Goal: Task Accomplishment & Management: Manage account settings

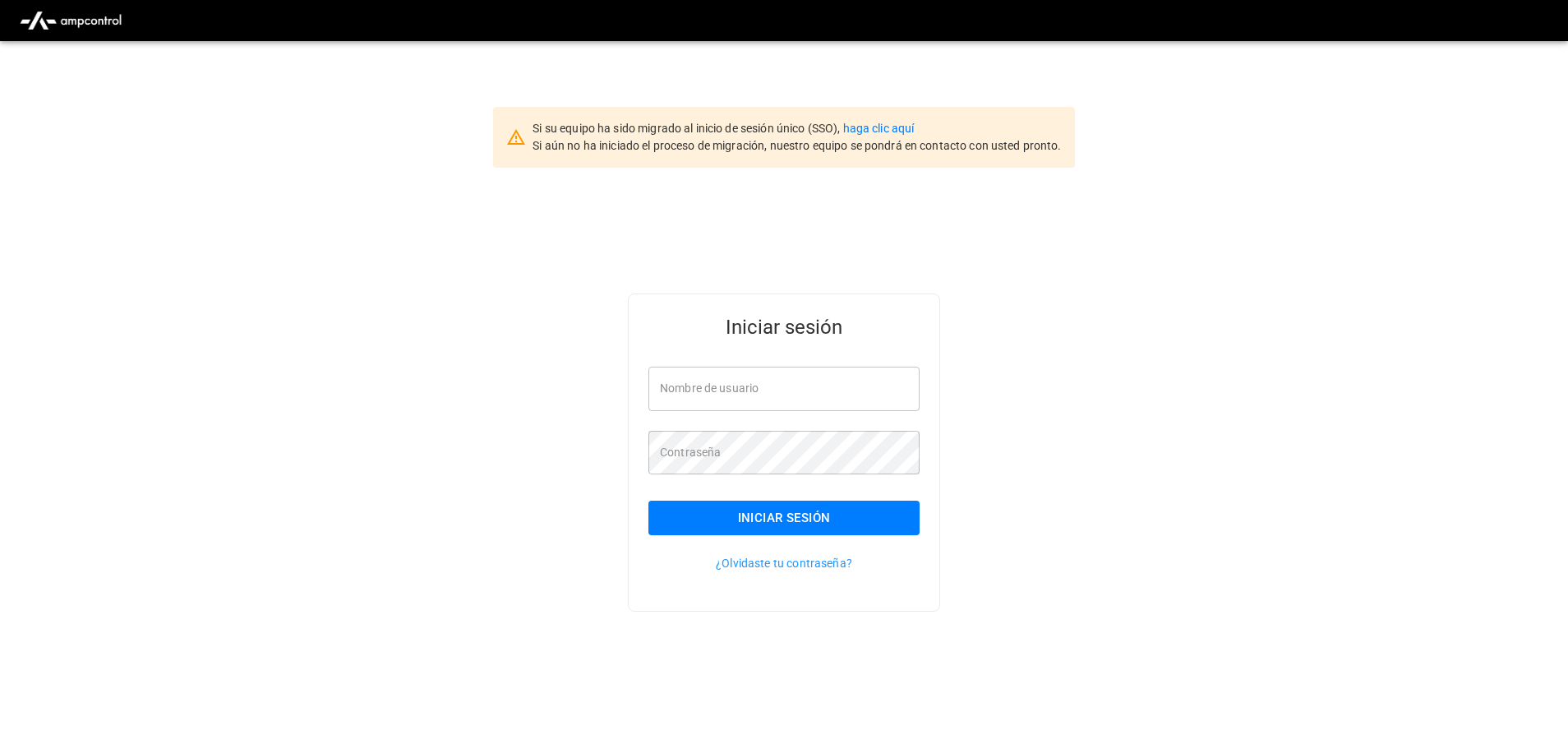
type input "**********"
click at [798, 520] on button "Iniciar sesión" at bounding box center [784, 518] width 271 height 35
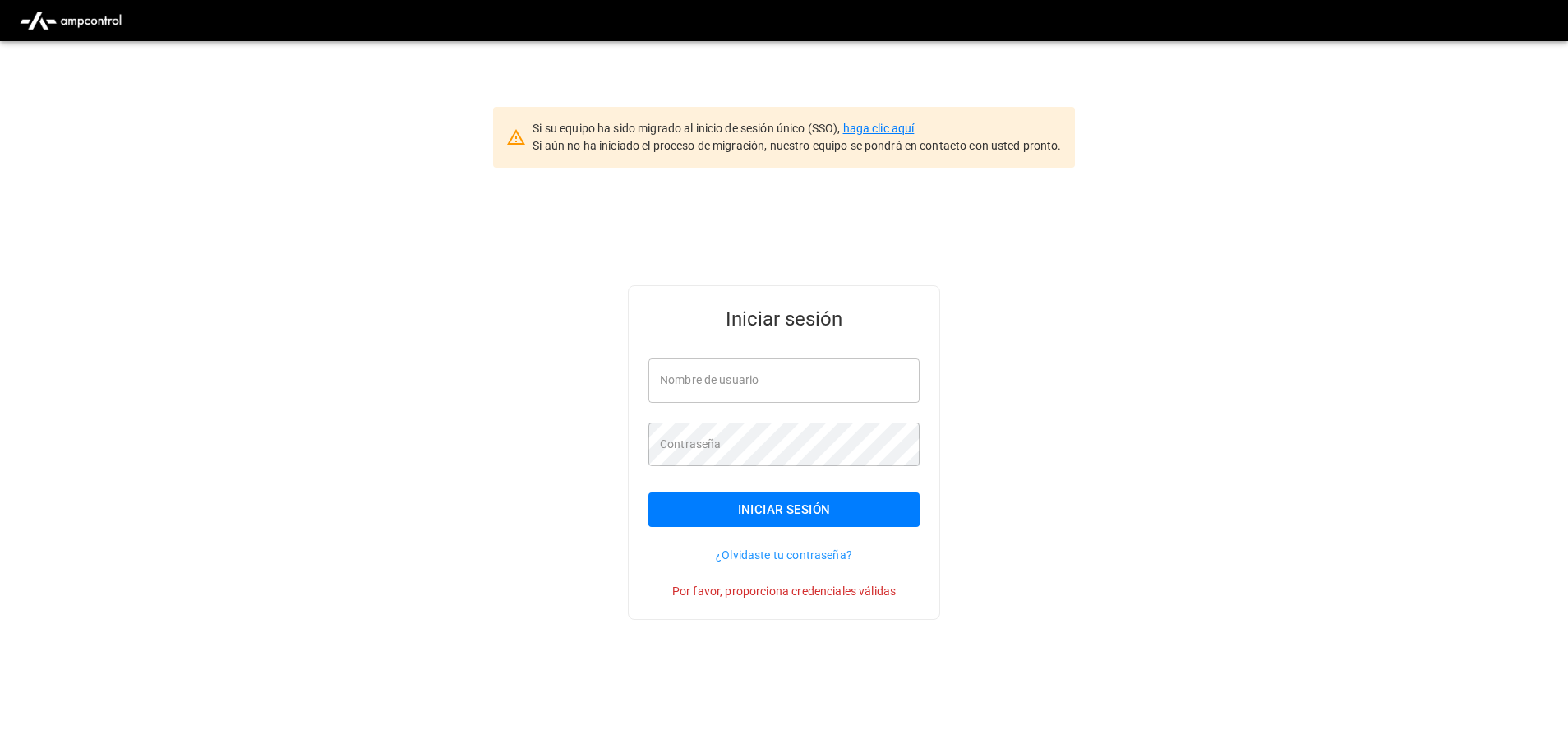
click at [902, 130] on link "haga clic aquí" at bounding box center [879, 128] width 71 height 13
